Goal: Navigation & Orientation: Find specific page/section

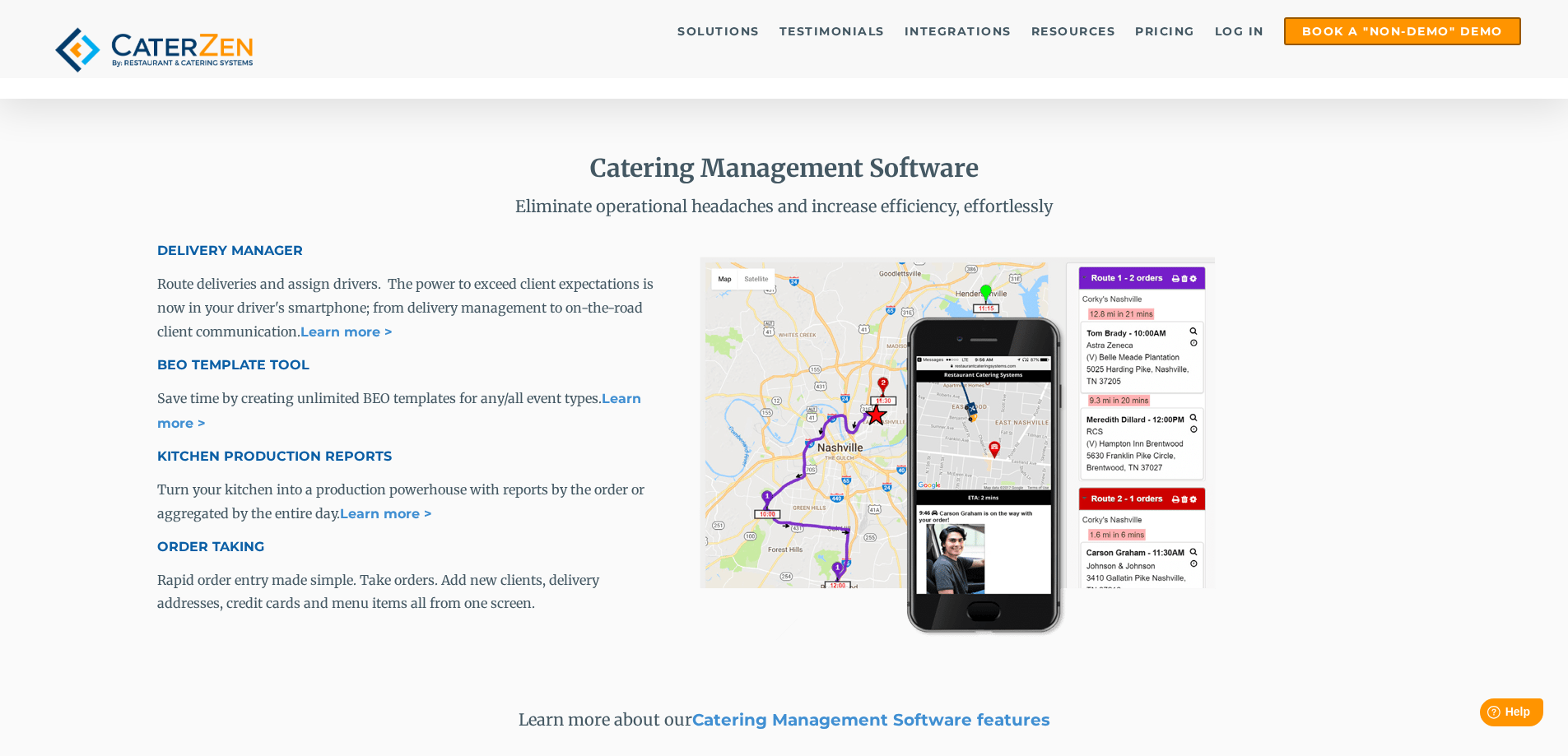
scroll to position [2222, 0]
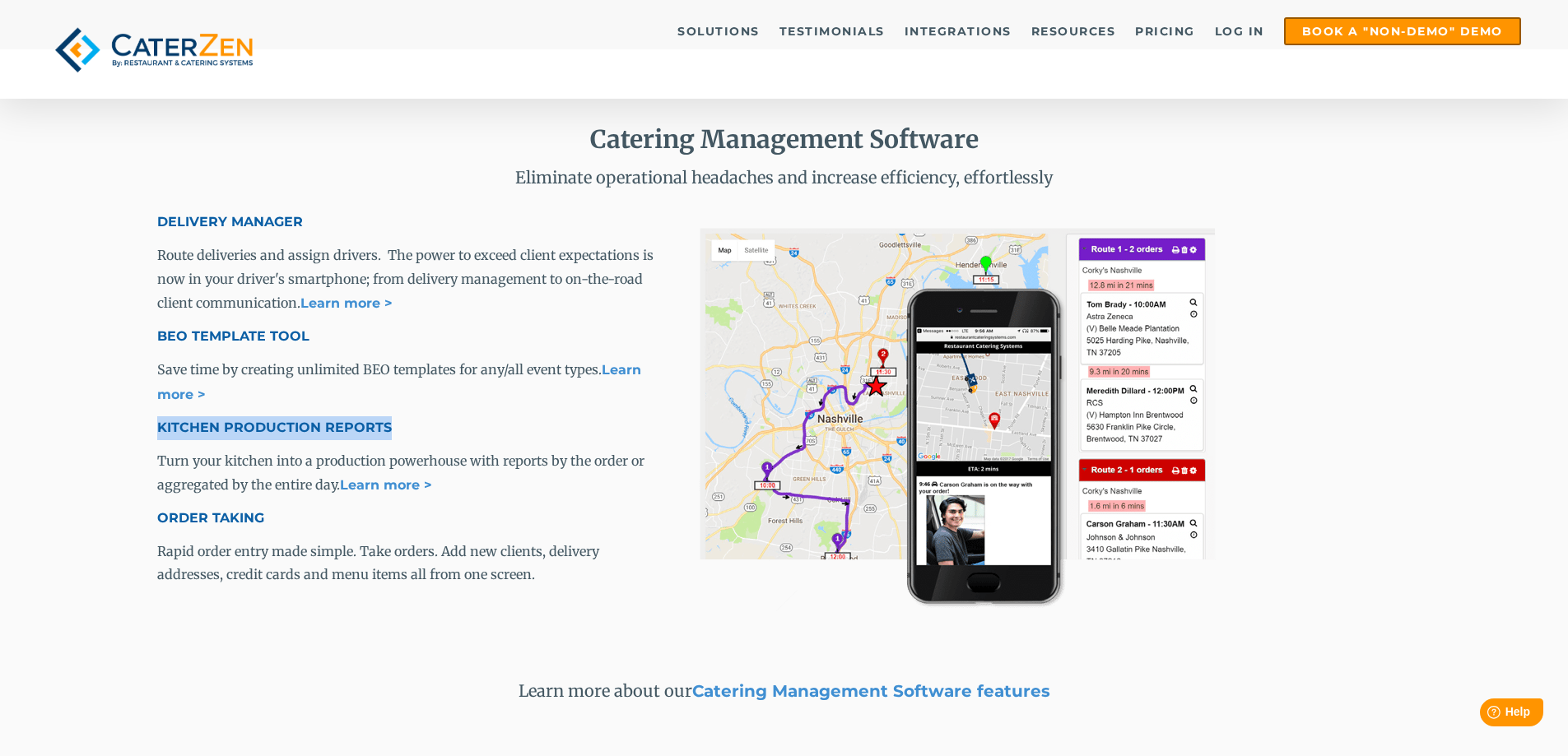
drag, startPoint x: 132, startPoint y: 424, endPoint x: 395, endPoint y: 424, distance: 263.0
click at [395, 424] on div "Catering Management Software Eliminate operational headaches and increase effic…" at bounding box center [784, 415] width 1568 height 732
copy span "KITCHEN PRODUCTION REPORTS"
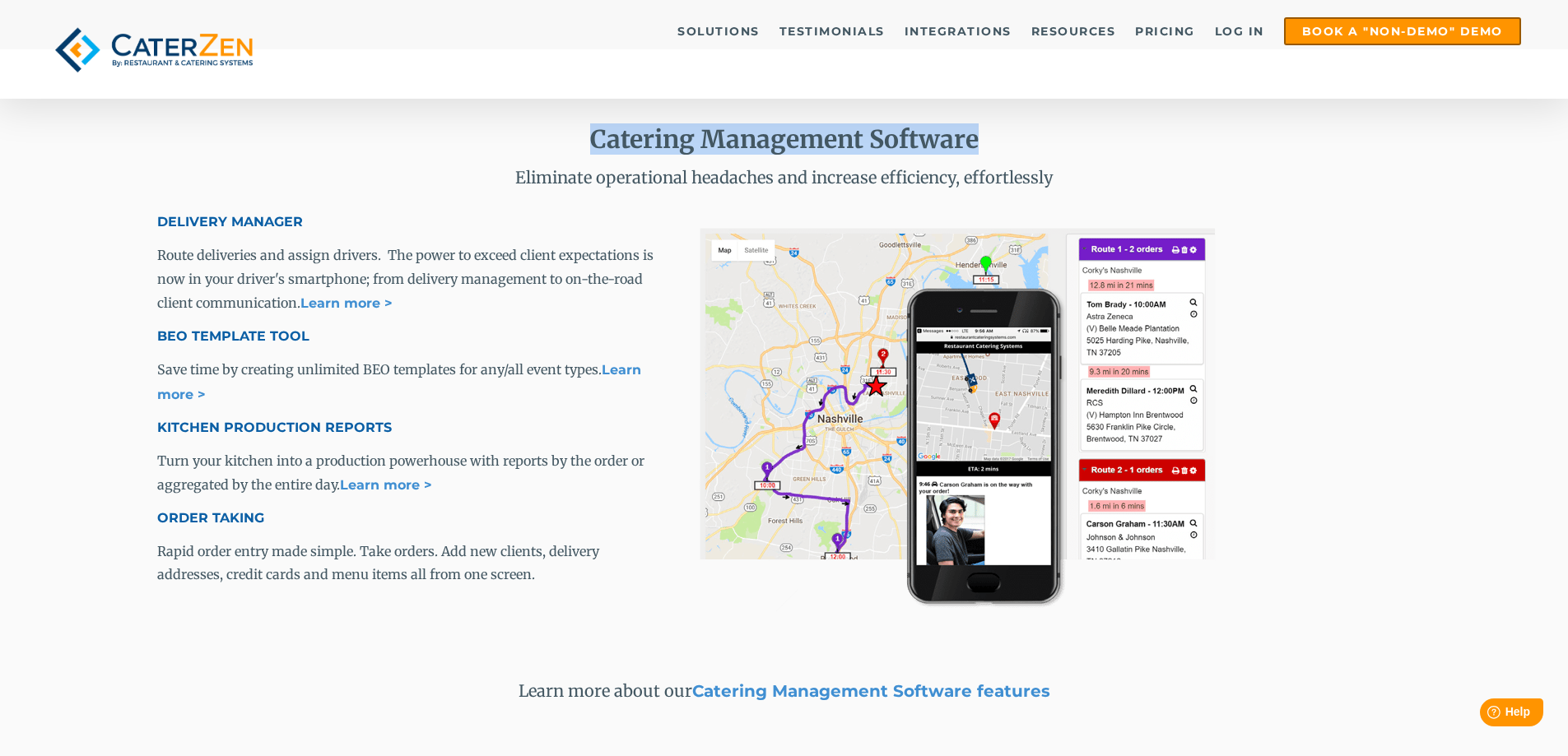
drag, startPoint x: 588, startPoint y: 136, endPoint x: 1004, endPoint y: 136, distance: 416.0
click at [1004, 136] on h2 "Catering Management Software" at bounding box center [784, 139] width 1254 height 30
copy span "Catering Management Software"
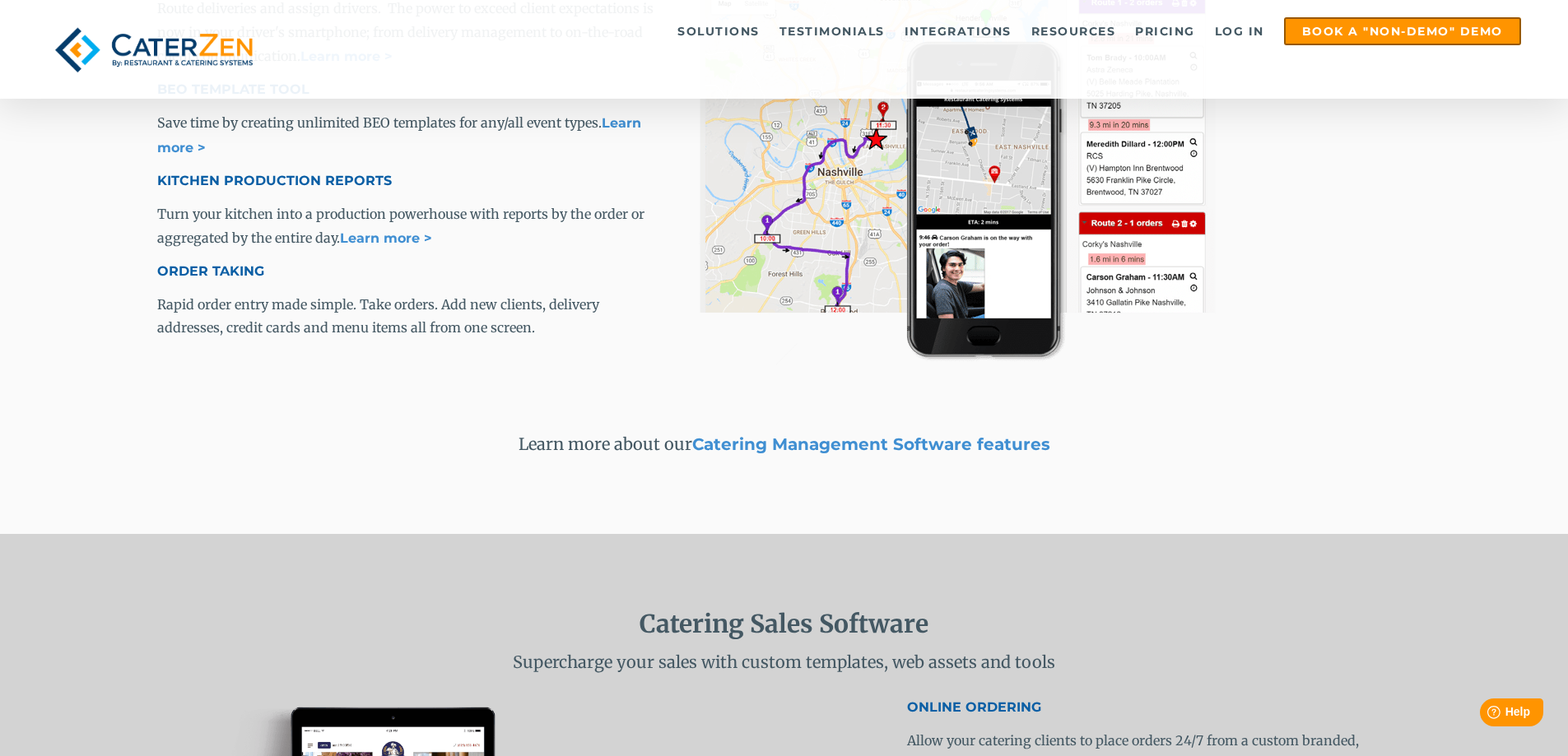
scroll to position [2799, 0]
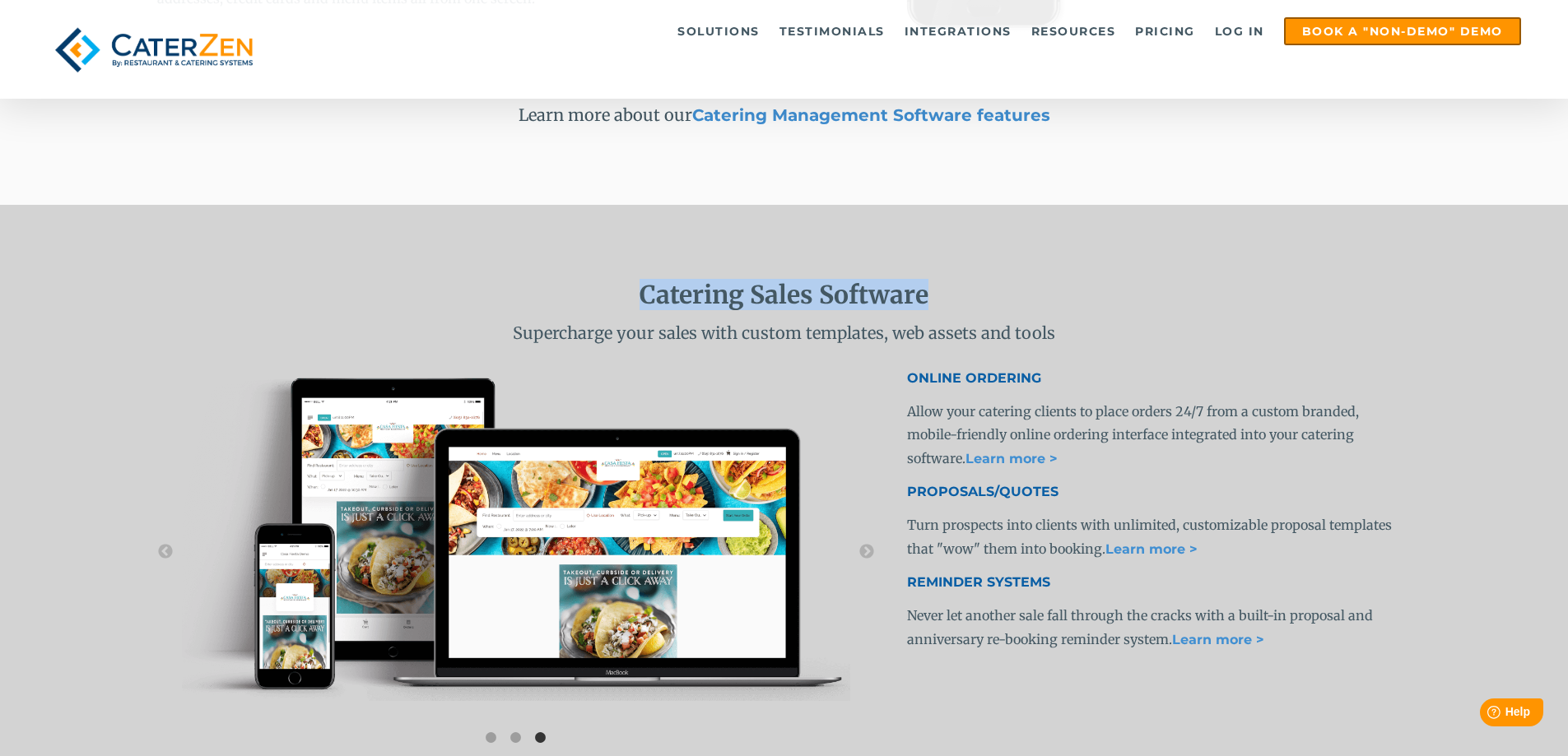
drag, startPoint x: 625, startPoint y: 302, endPoint x: 989, endPoint y: 302, distance: 364.0
click at [989, 302] on h2 "Catering Sales Software" at bounding box center [784, 295] width 1254 height 30
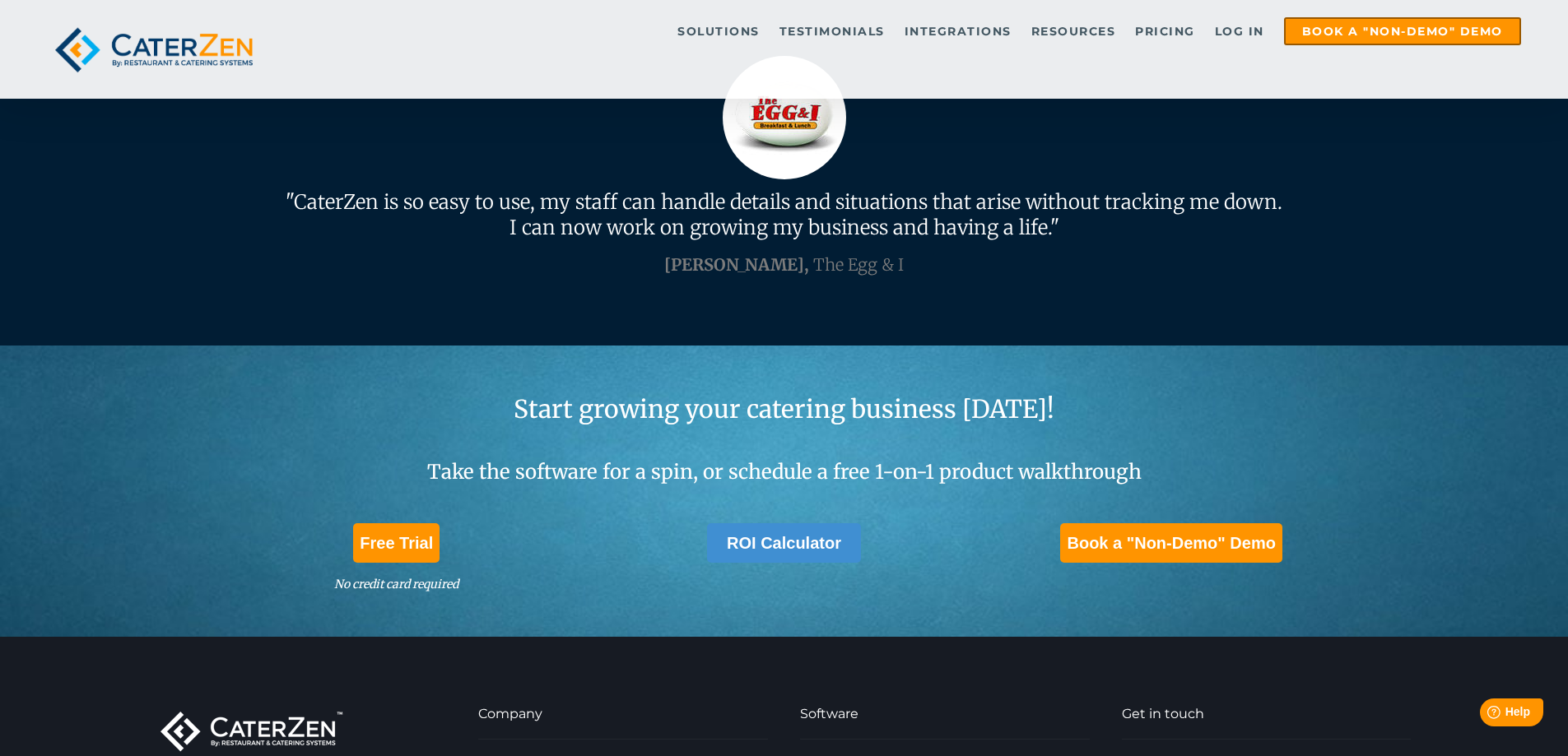
scroll to position [4774, 0]
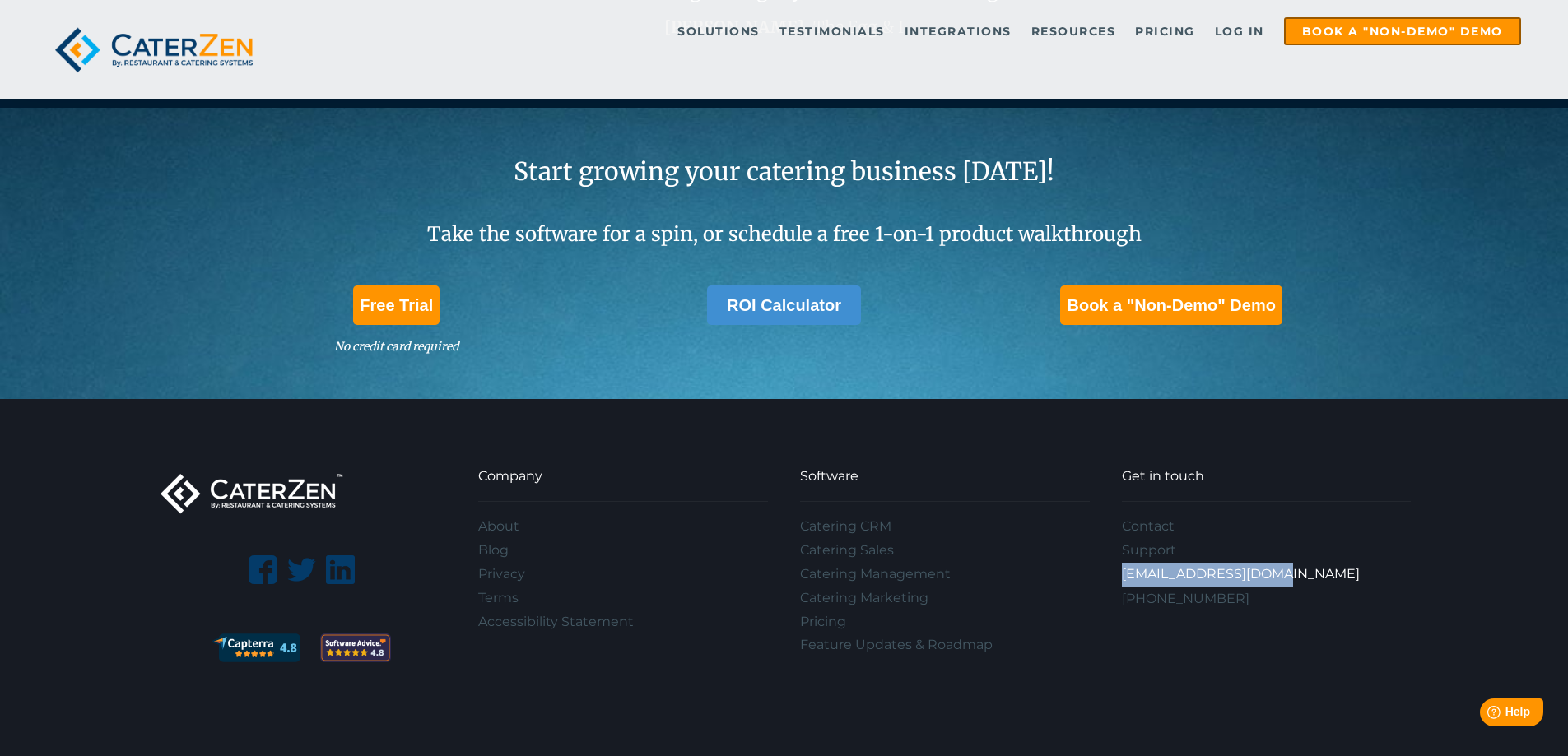
drag, startPoint x: 1117, startPoint y: 585, endPoint x: 1290, endPoint y: 590, distance: 173.1
click at [1290, 590] on div "Company About Blog Privacy Terms Accessibility Statement Software Catering CRM …" at bounding box center [784, 580] width 1254 height 231
copy link "[EMAIL_ADDRESS][DOMAIN_NAME]"
click at [1284, 657] on div "Company About Blog Privacy Terms Accessibility Statement Software Catering CRM …" at bounding box center [784, 580] width 1254 height 231
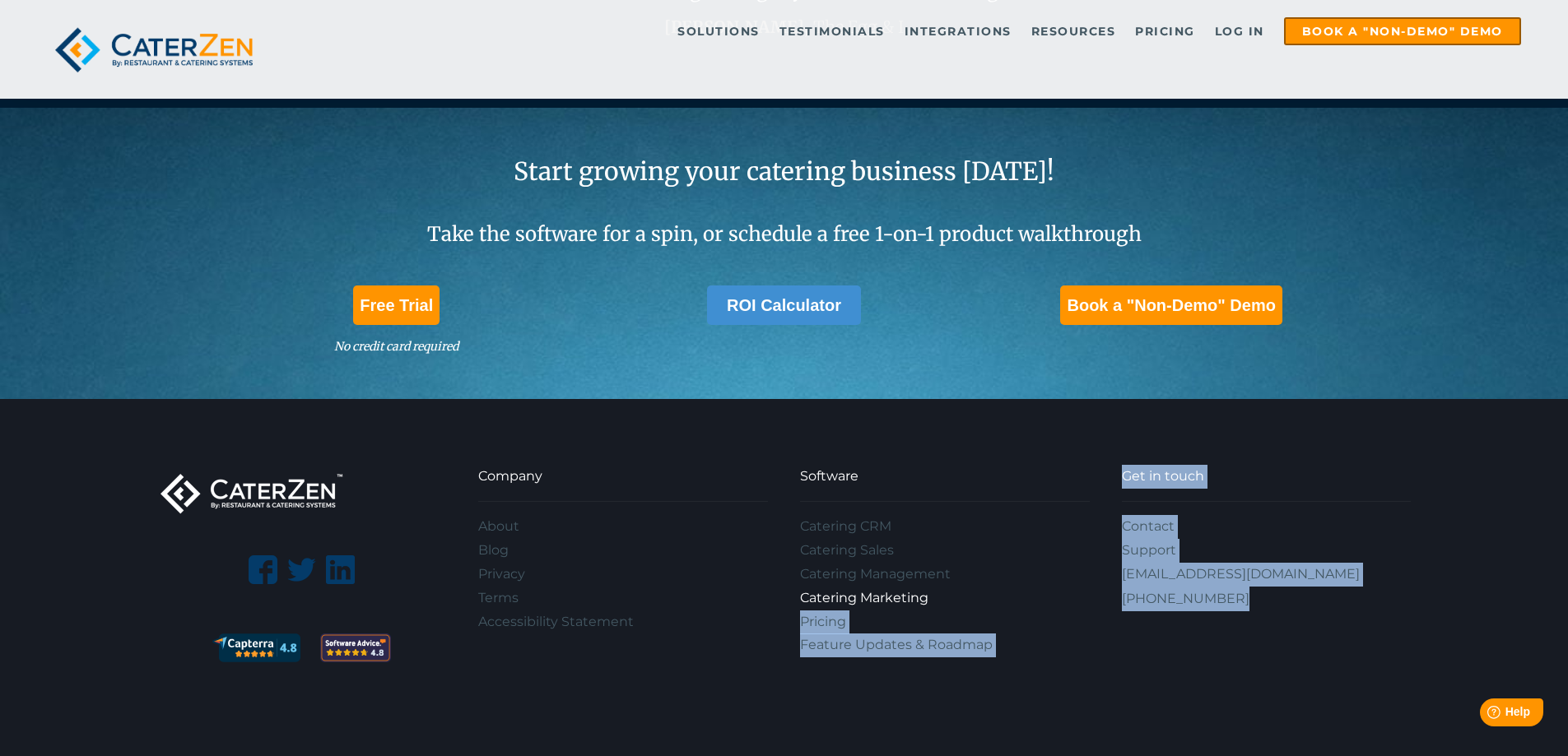
drag, startPoint x: 1232, startPoint y: 594, endPoint x: 1156, endPoint y: 624, distance: 81.7
click at [1086, 595] on div "Company About Blog Privacy Terms Accessibility Statement Software Catering CRM …" at bounding box center [784, 580] width 1254 height 231
click at [1049, 611] on link "Catering Marketing" at bounding box center [945, 598] width 290 height 23
